Goal: Task Accomplishment & Management: Manage account settings

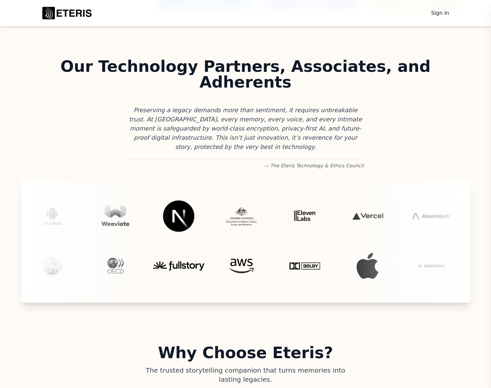
scroll to position [1913, 0]
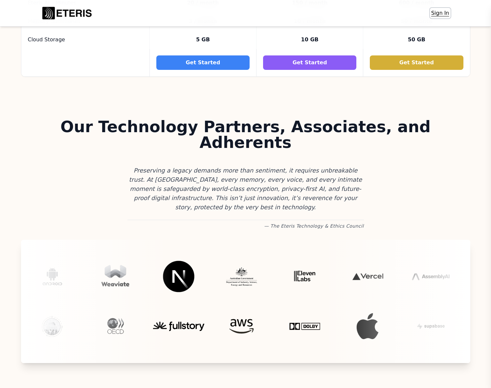
click at [435, 15] on link "Sign In" at bounding box center [440, 13] width 21 height 11
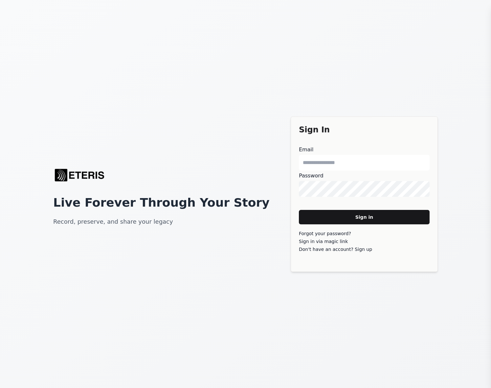
type main "**********"
click at [358, 220] on main "Sign in" at bounding box center [364, 217] width 131 height 14
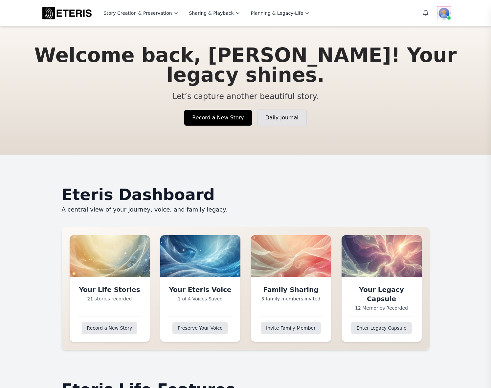
click at [444, 12] on img at bounding box center [443, 13] width 13 height 13
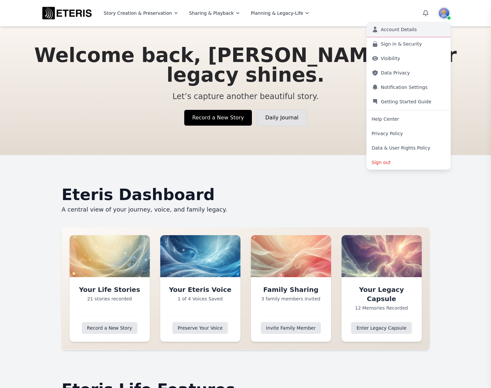
click at [420, 28] on link "Account Details" at bounding box center [408, 29] width 84 height 14
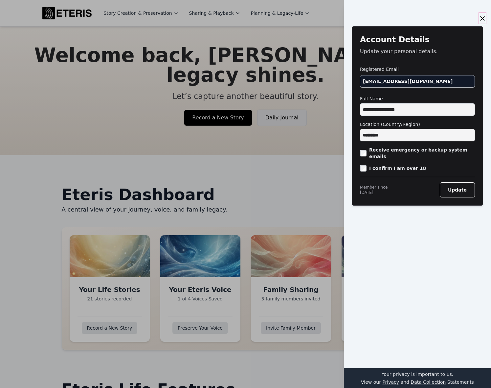
click at [479, 17] on button "×" at bounding box center [482, 18] width 7 height 11
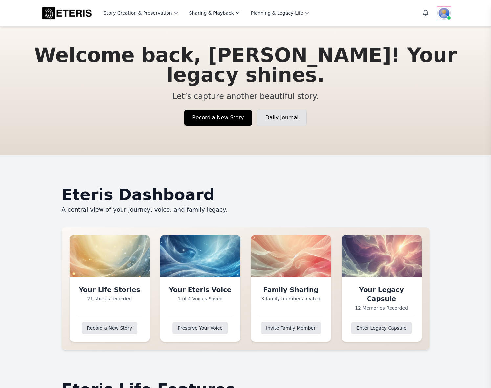
click at [445, 12] on img at bounding box center [443, 13] width 13 height 13
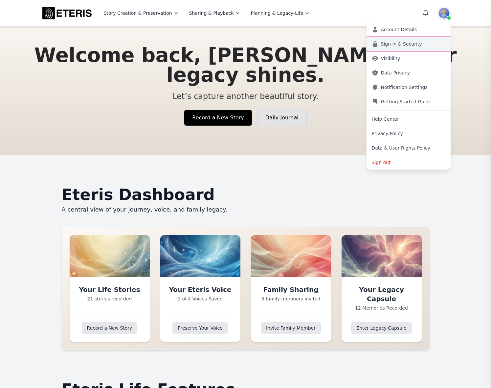
click at [398, 47] on link "Sign in & Security" at bounding box center [408, 44] width 84 height 14
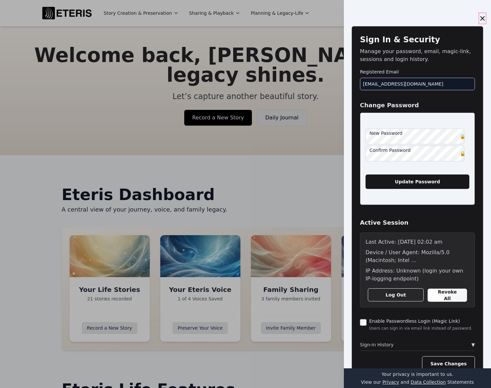
click at [479, 17] on button "×" at bounding box center [482, 18] width 7 height 11
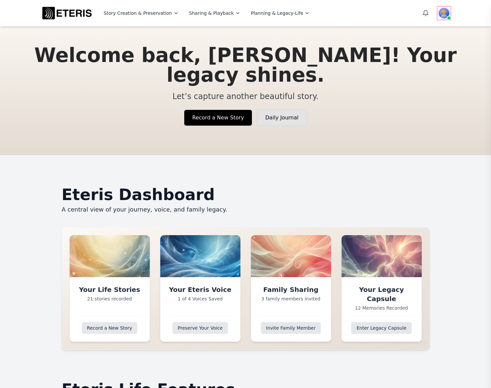
click at [441, 11] on img at bounding box center [443, 13] width 13 height 13
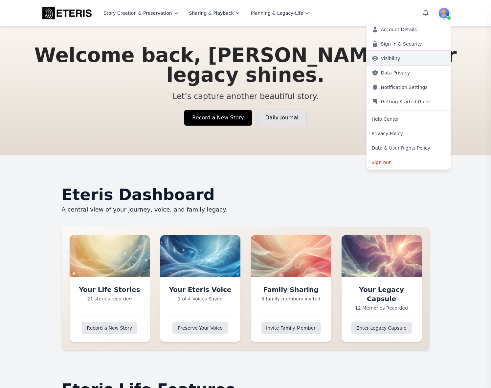
click at [398, 59] on link "Visibility" at bounding box center [408, 58] width 84 height 14
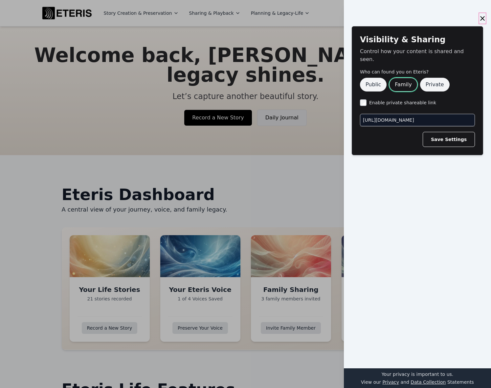
click at [479, 18] on button "×" at bounding box center [482, 18] width 7 height 11
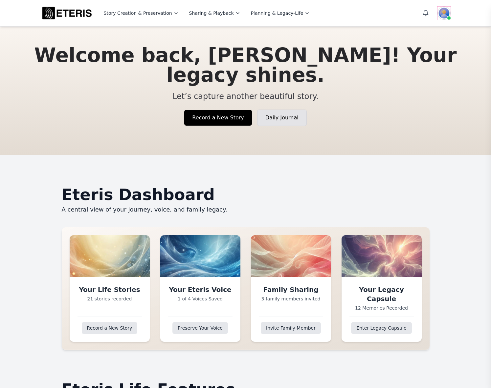
click at [437, 13] on img at bounding box center [443, 13] width 13 height 13
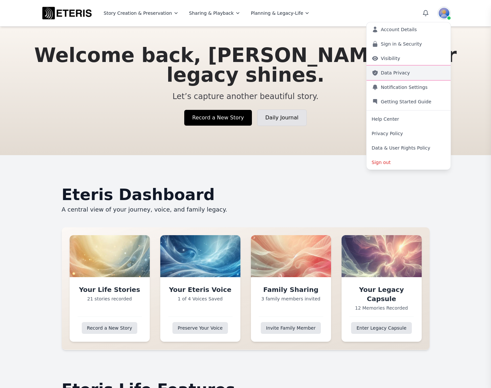
click at [424, 74] on link "Data Privacy" at bounding box center [408, 73] width 84 height 14
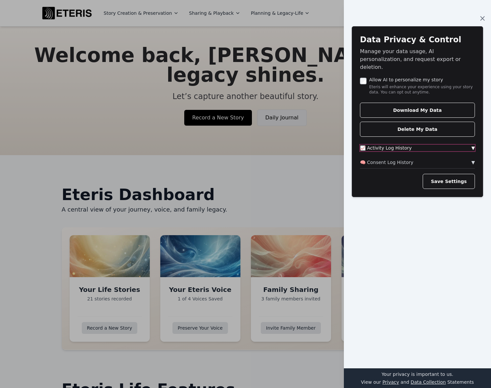
click at [440, 145] on button "📈 Activity Log History ▼" at bounding box center [417, 148] width 115 height 7
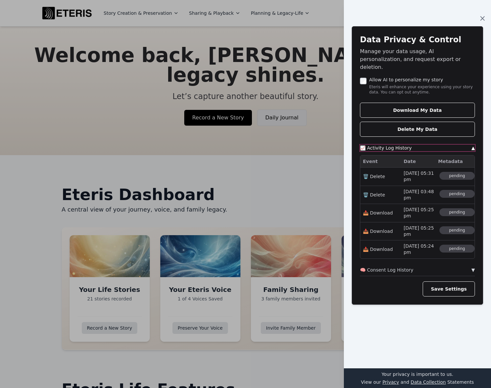
click at [471, 145] on span "▲" at bounding box center [473, 148] width 4 height 7
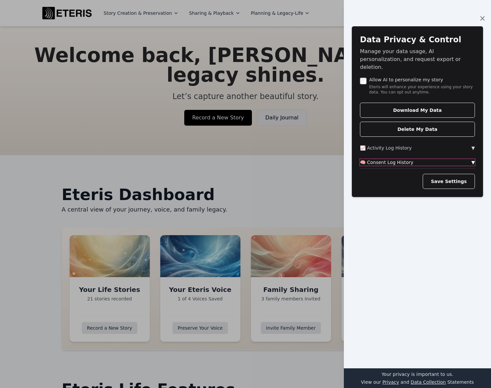
click at [471, 159] on span "▼" at bounding box center [473, 162] width 4 height 7
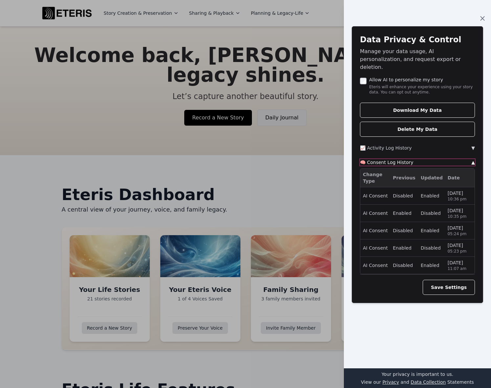
click at [471, 159] on span "▲" at bounding box center [473, 162] width 4 height 7
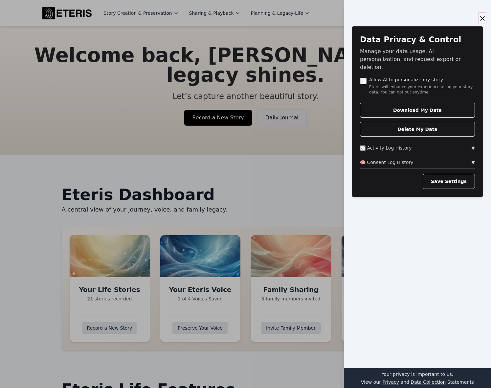
click at [479, 19] on button "×" at bounding box center [482, 18] width 7 height 11
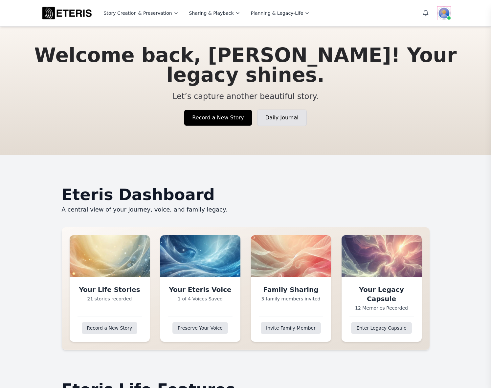
click at [439, 12] on img at bounding box center [443, 13] width 13 height 13
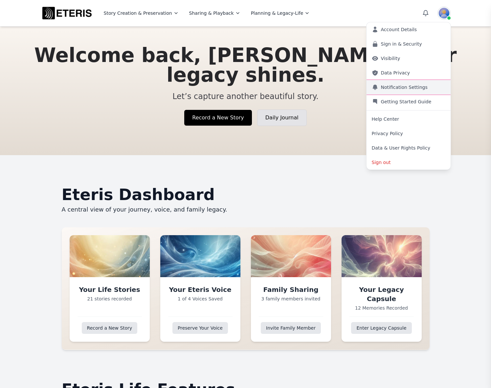
click at [413, 85] on link "Notification Settings" at bounding box center [408, 87] width 84 height 14
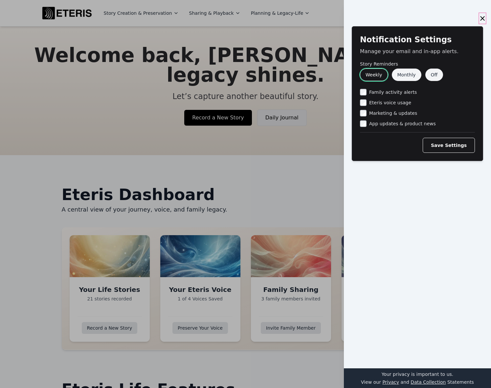
click at [479, 19] on button "×" at bounding box center [482, 18] width 7 height 11
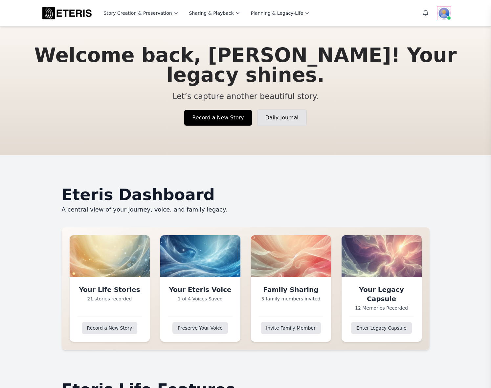
click at [441, 14] on img at bounding box center [443, 13] width 13 height 13
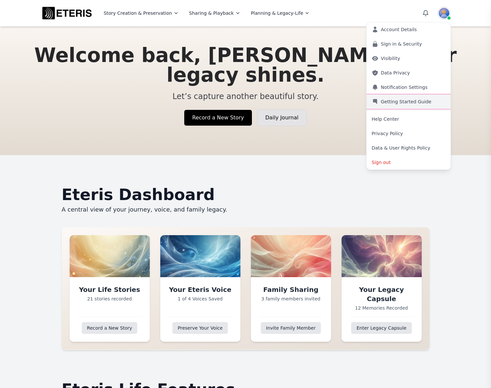
click at [420, 103] on link "Getting Started Guide" at bounding box center [408, 102] width 84 height 14
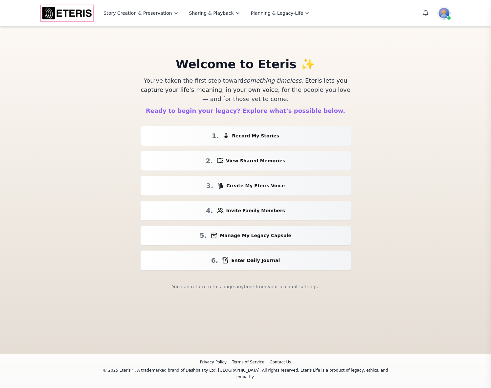
click at [66, 13] on img "Eteris Logo" at bounding box center [67, 13] width 53 height 16
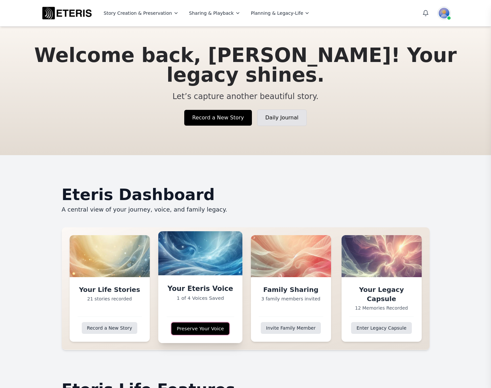
click at [187, 330] on link "Preserve Your Voice" at bounding box center [200, 329] width 58 height 12
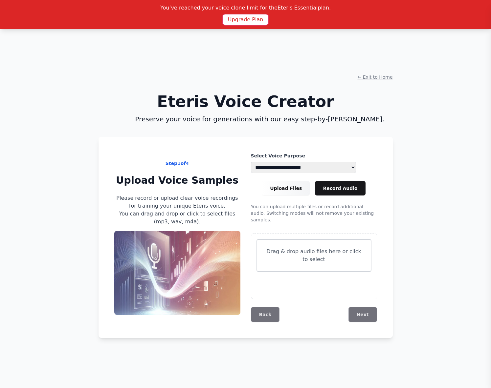
click at [240, 21] on button "Upgrade Plan" at bounding box center [246, 19] width 46 height 11
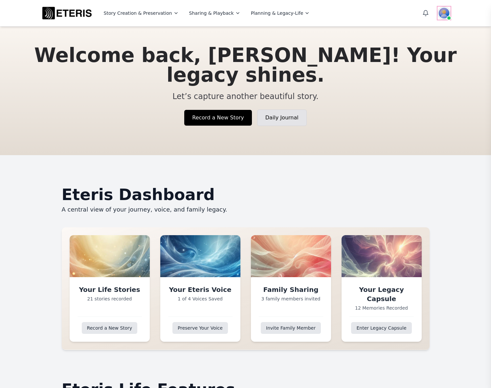
click at [437, 13] on img at bounding box center [443, 13] width 13 height 13
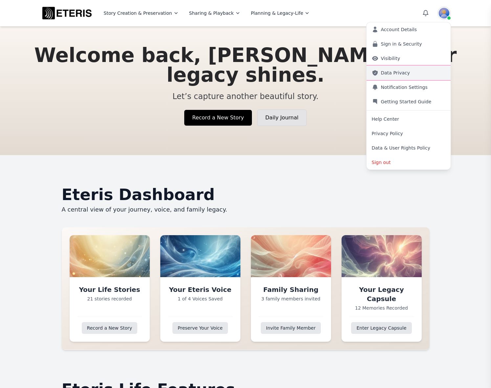
click at [398, 77] on link "Data Privacy" at bounding box center [408, 73] width 84 height 14
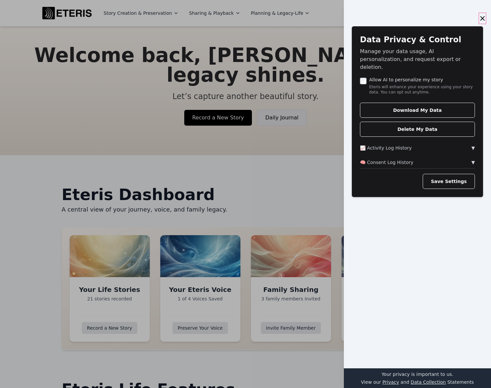
click at [479, 19] on button "×" at bounding box center [482, 18] width 7 height 11
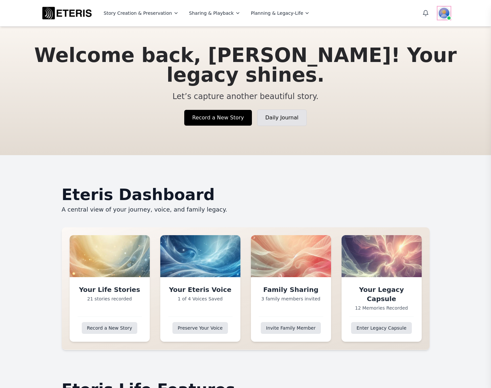
click at [442, 14] on img at bounding box center [443, 13] width 13 height 13
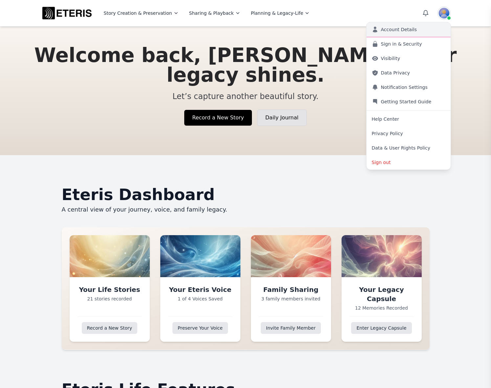
click at [408, 31] on link "Account Details" at bounding box center [408, 29] width 84 height 14
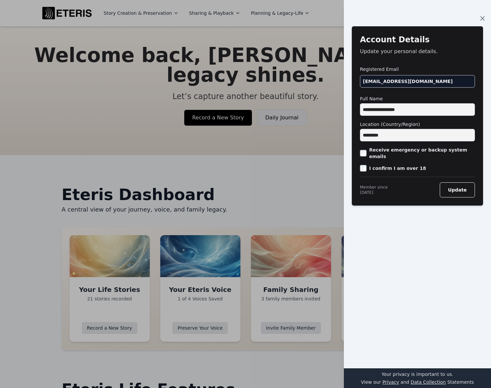
click at [403, 82] on div "ariasalex@msn.com" at bounding box center [417, 81] width 115 height 12
click at [479, 18] on button "×" at bounding box center [482, 18] width 7 height 11
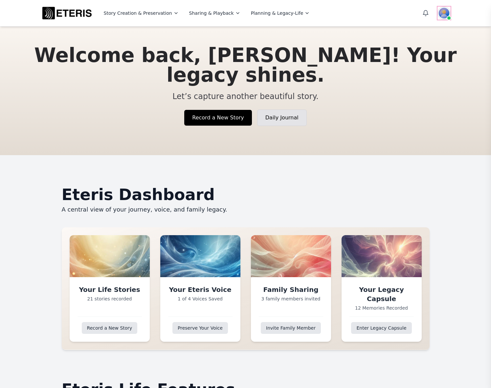
click at [440, 14] on img at bounding box center [443, 13] width 13 height 13
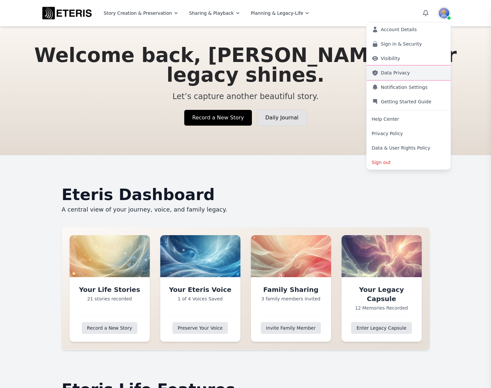
click at [400, 75] on link "Data Privacy" at bounding box center [408, 73] width 84 height 14
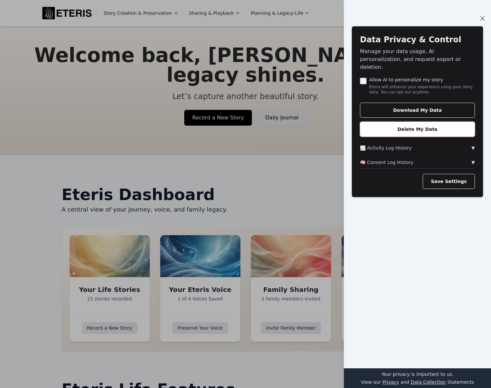
click at [410, 122] on button "Delete My Data" at bounding box center [417, 129] width 115 height 15
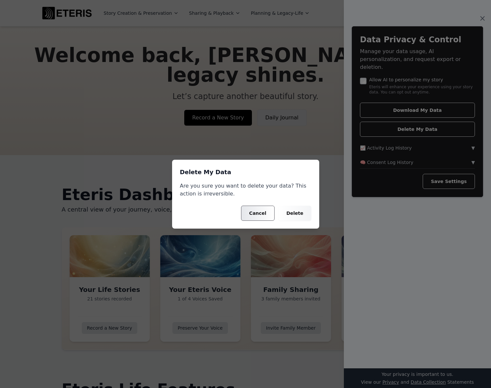
click at [256, 212] on button "Cancel" at bounding box center [257, 213] width 33 height 15
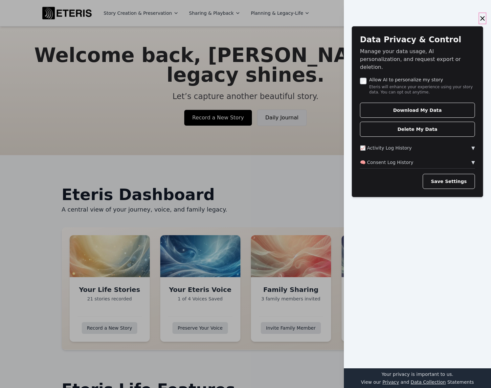
click at [479, 19] on button "×" at bounding box center [482, 18] width 7 height 11
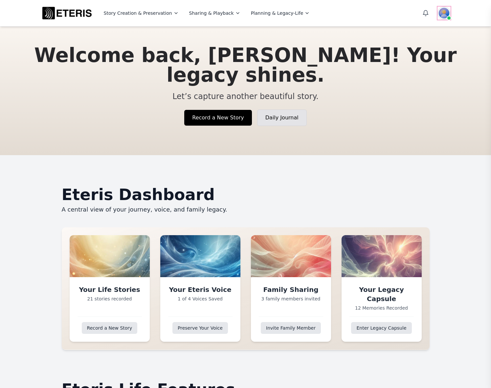
click at [440, 13] on img at bounding box center [443, 13] width 13 height 13
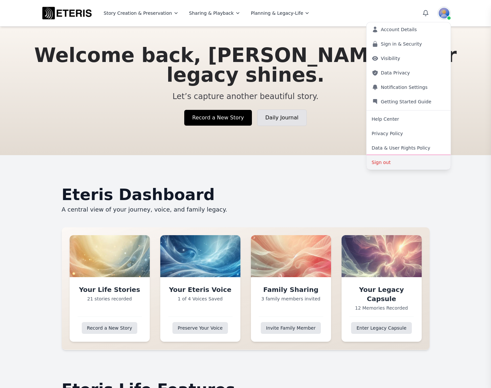
click at [386, 163] on button "Sign out" at bounding box center [408, 162] width 84 height 14
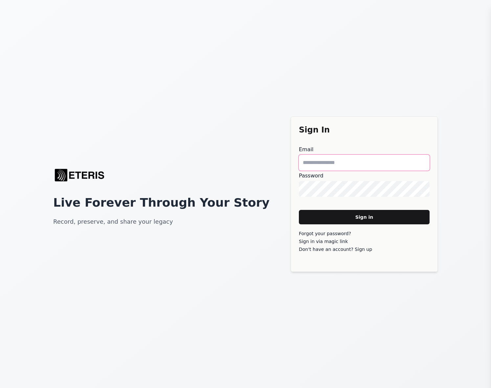
type main "**********"
